Goal: Task Accomplishment & Management: Use online tool/utility

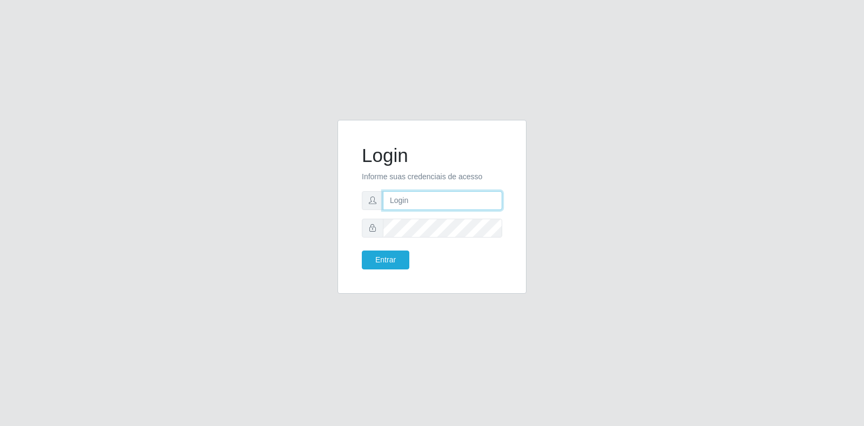
type input "[EMAIL_ADDRESS][DOMAIN_NAME]"
click at [430, 203] on input "[EMAIL_ADDRESS][DOMAIN_NAME]" at bounding box center [442, 200] width 119 height 19
click at [396, 259] on button "Entrar" at bounding box center [386, 260] width 48 height 19
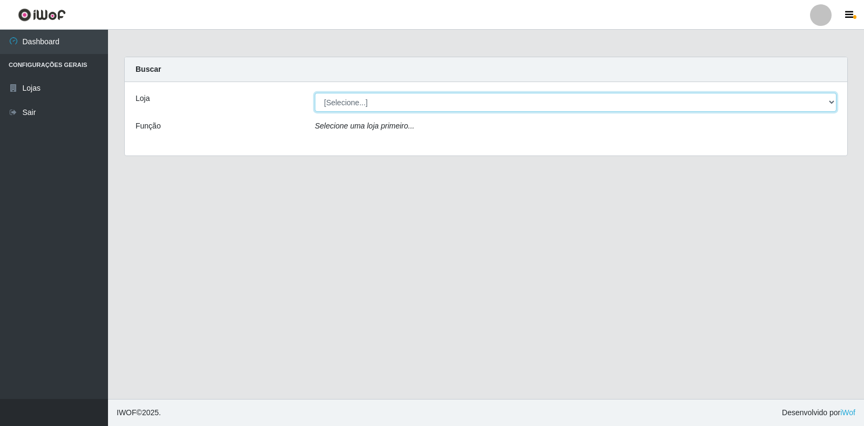
click at [460, 108] on select "[Selecione...] Atacado Vem - Loja 30 Laranjeiras Velha" at bounding box center [576, 102] width 522 height 19
select select "495"
click at [315, 93] on select "[Selecione...] Atacado Vem - Loja 30 Laranjeiras Velha" at bounding box center [576, 102] width 522 height 19
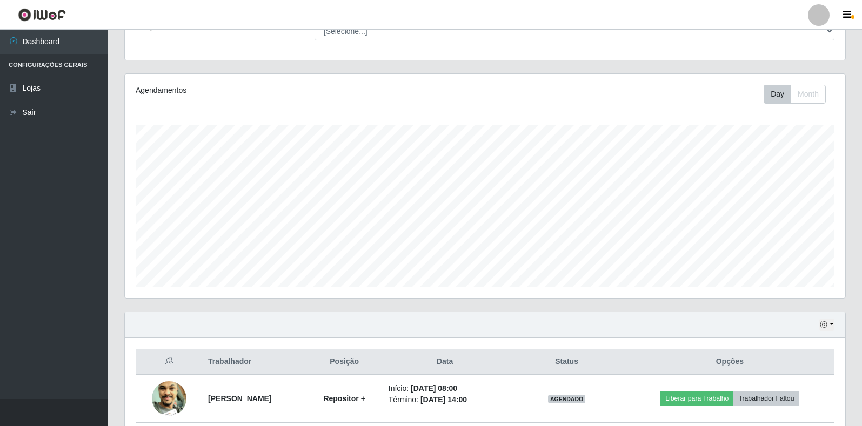
scroll to position [387, 0]
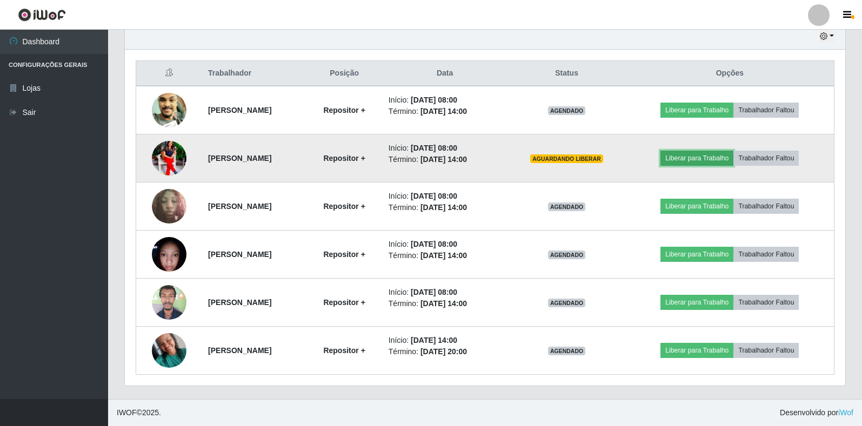
click at [684, 157] on button "Liberar para Trabalho" at bounding box center [696, 158] width 73 height 15
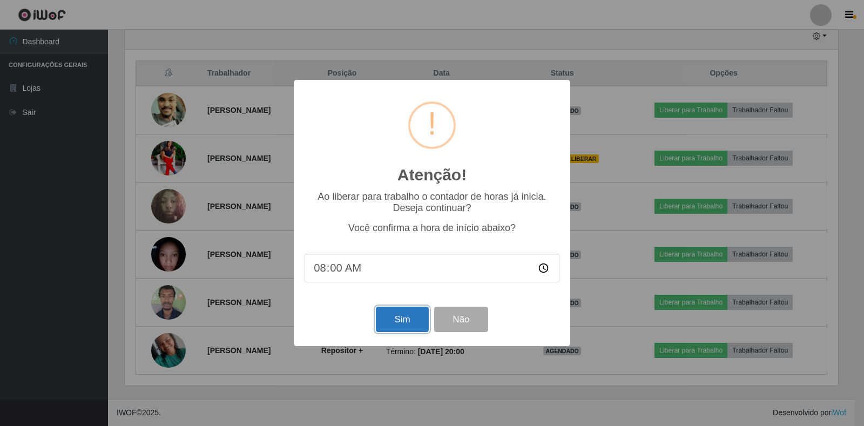
click at [403, 322] on button "Sim" at bounding box center [402, 319] width 52 height 25
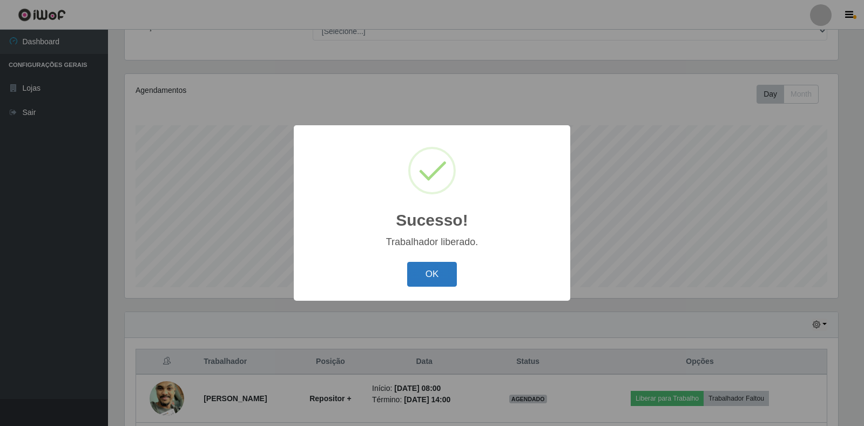
click at [420, 279] on button "OK" at bounding box center [432, 274] width 50 height 25
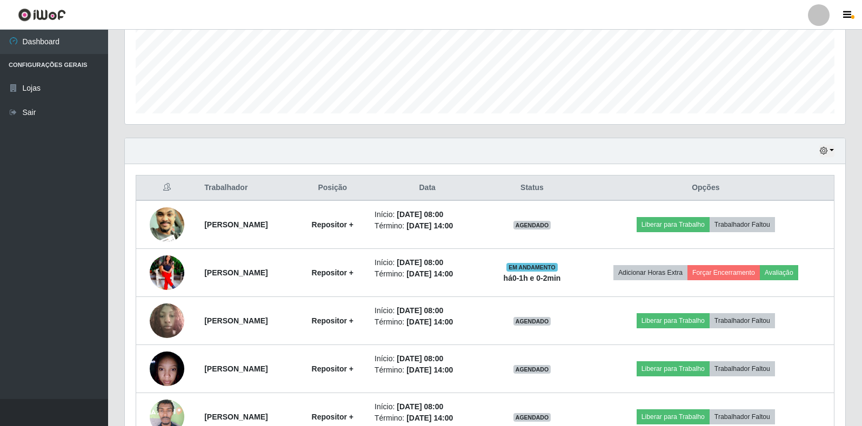
scroll to position [387, 0]
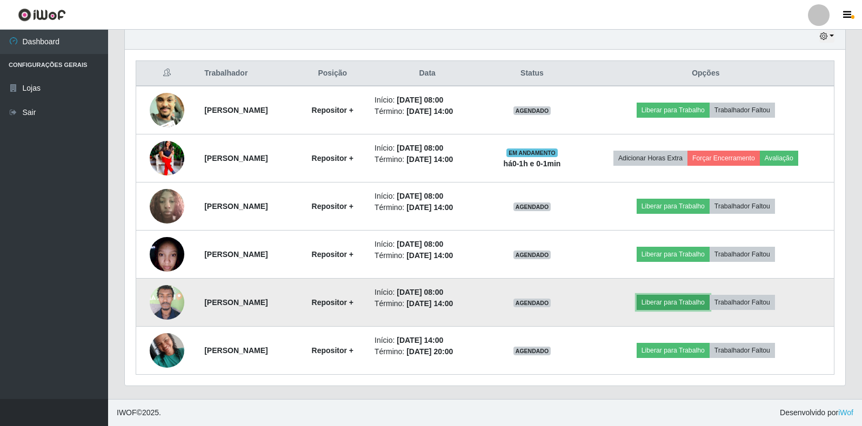
click at [689, 303] on button "Liberar para Trabalho" at bounding box center [672, 302] width 73 height 15
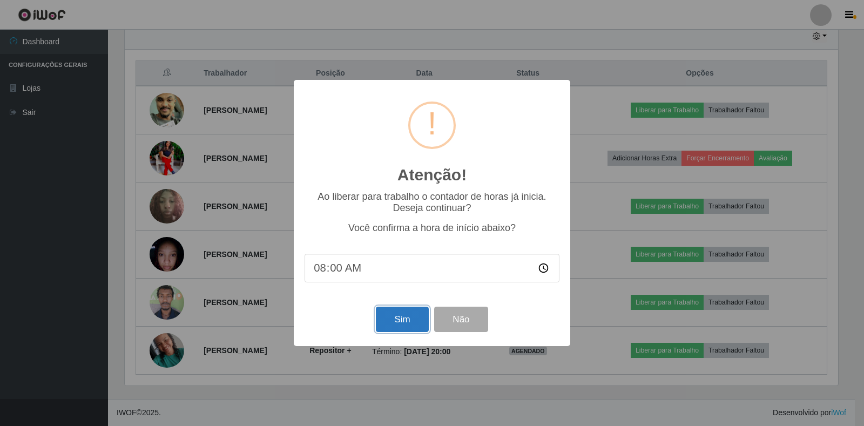
click at [398, 324] on button "Sim" at bounding box center [402, 319] width 52 height 25
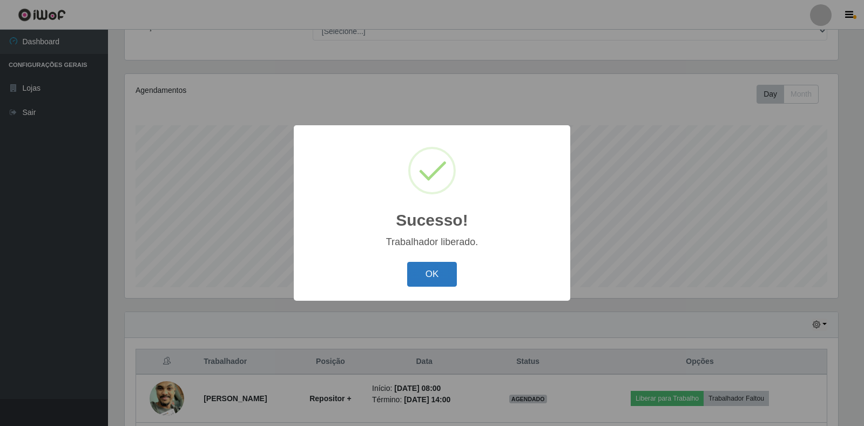
click at [428, 283] on button "OK" at bounding box center [432, 274] width 50 height 25
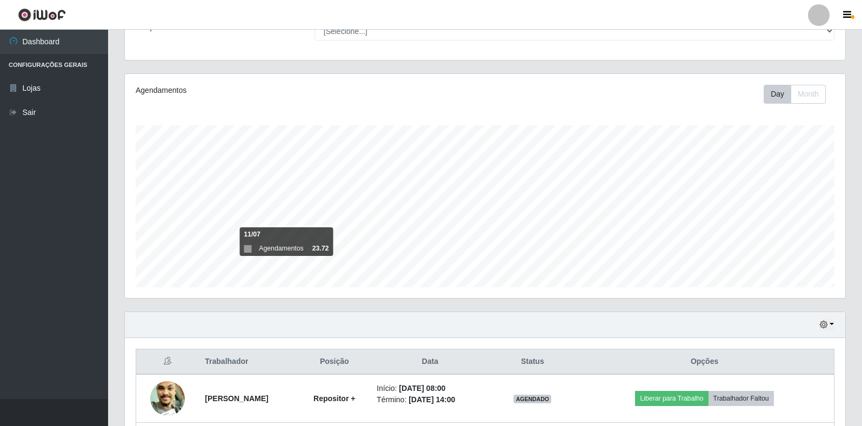
scroll to position [315, 0]
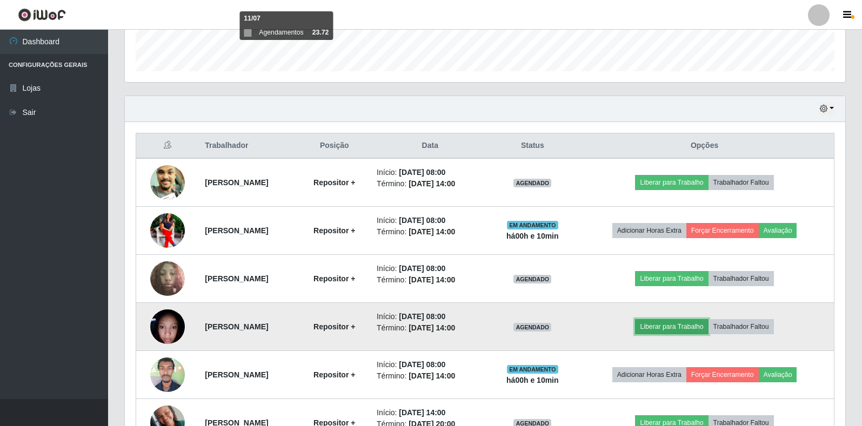
click at [700, 322] on button "Liberar para Trabalho" at bounding box center [671, 326] width 73 height 15
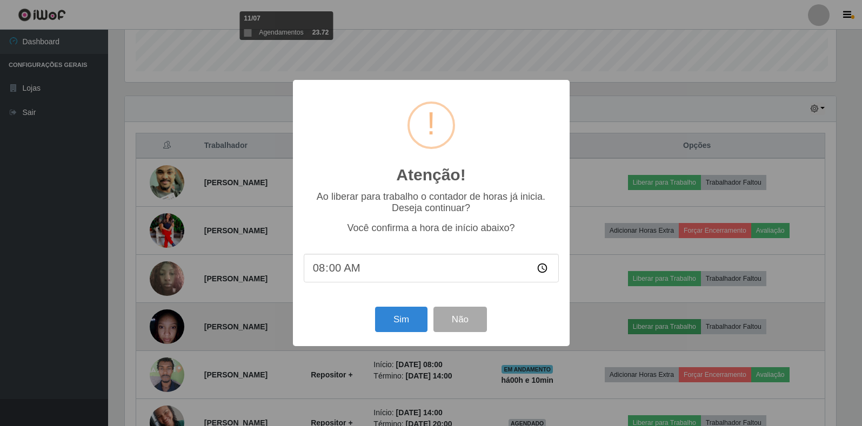
scroll to position [224, 714]
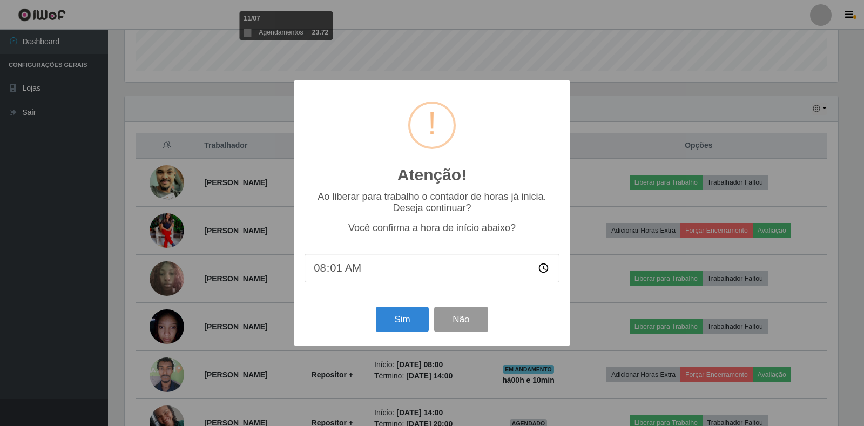
type input "08:10"
click at [383, 319] on button "Sim" at bounding box center [402, 319] width 52 height 25
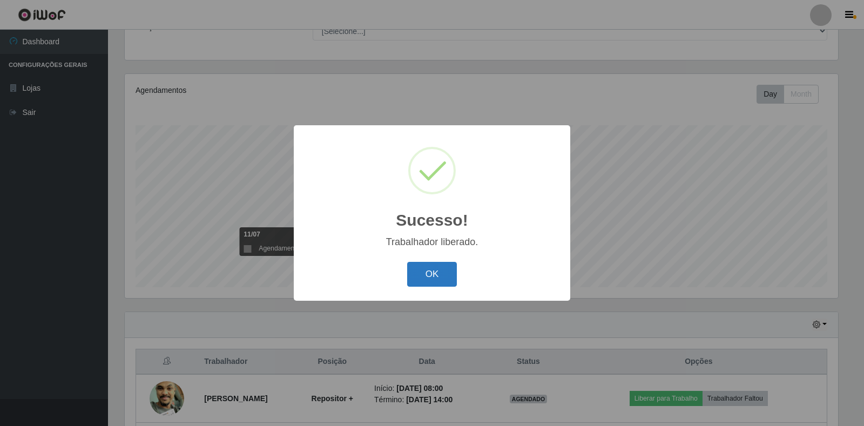
click at [432, 283] on button "OK" at bounding box center [432, 274] width 50 height 25
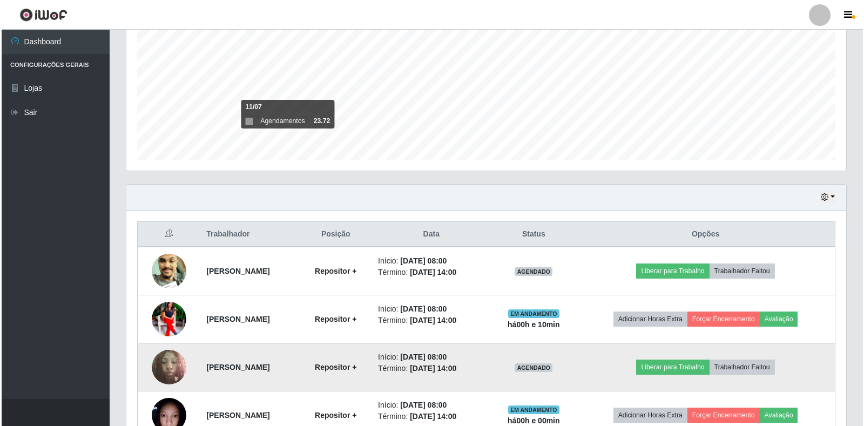
scroll to position [261, 0]
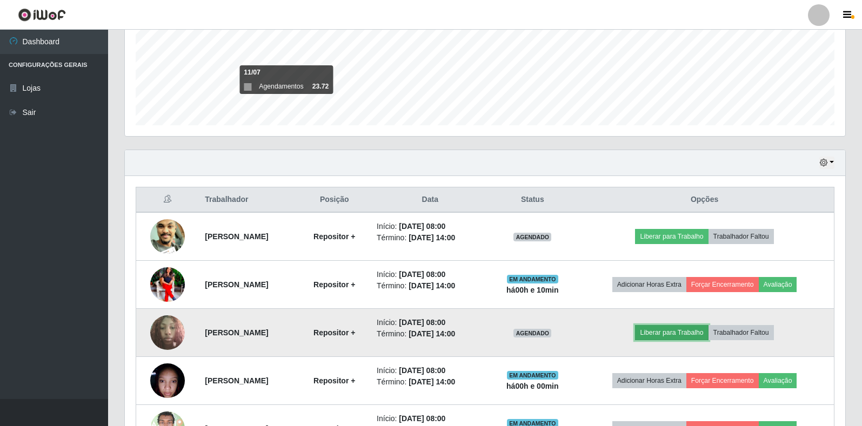
click at [673, 326] on button "Liberar para Trabalho" at bounding box center [671, 332] width 73 height 15
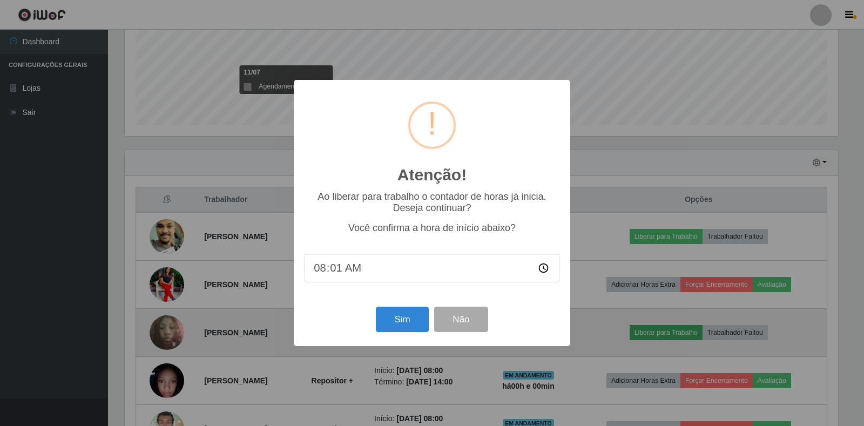
type input "08:10"
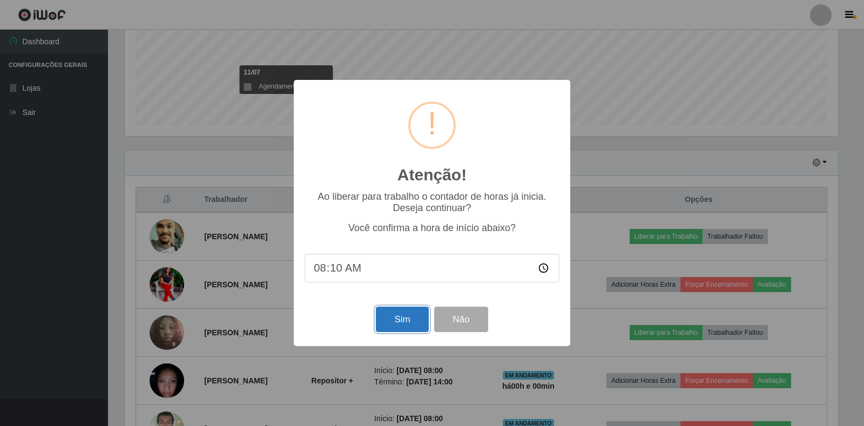
click at [406, 332] on button "Sim" at bounding box center [402, 319] width 52 height 25
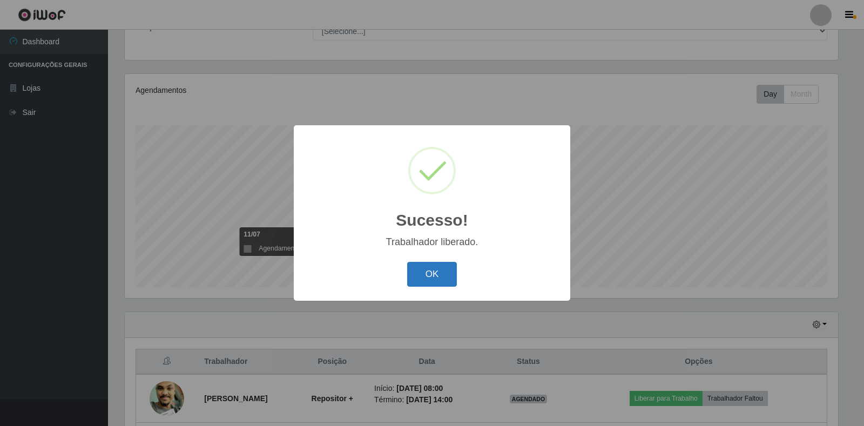
click at [420, 272] on button "OK" at bounding box center [432, 274] width 50 height 25
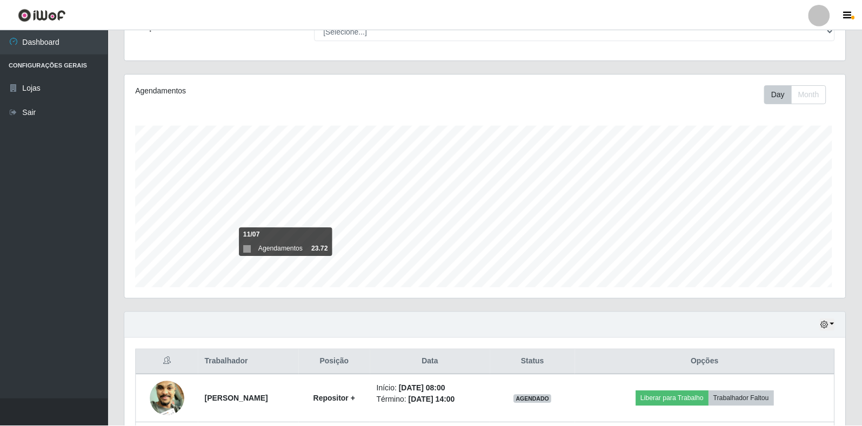
scroll to position [224, 720]
